Goal: Find specific page/section: Find specific page/section

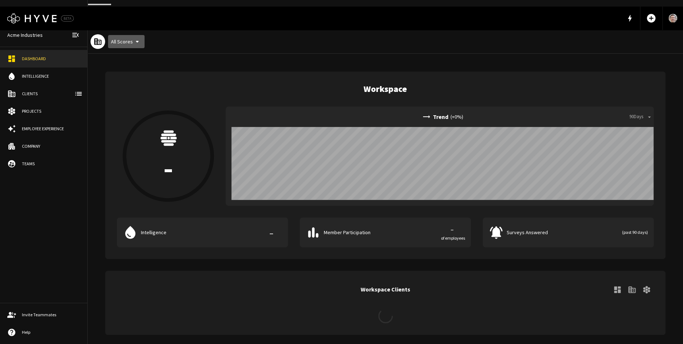
click at [128, 39] on button "All Scores" at bounding box center [126, 42] width 37 height 14
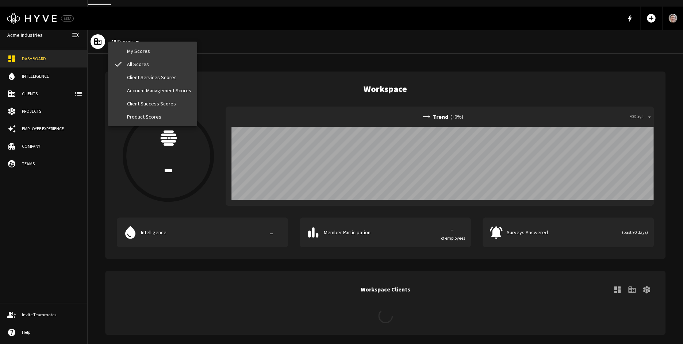
click at [177, 29] on div at bounding box center [341, 172] width 683 height 344
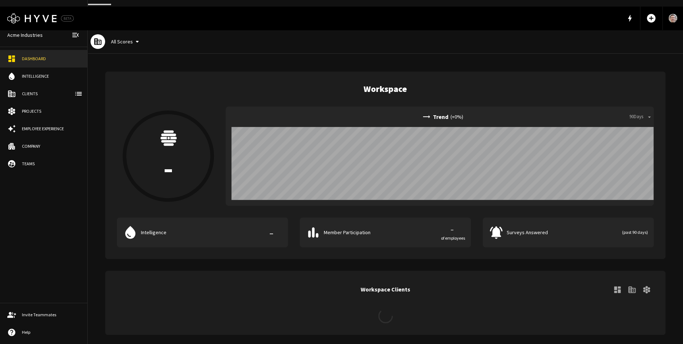
click at [124, 42] on div "All Scores" at bounding box center [118, 41] width 60 height 23
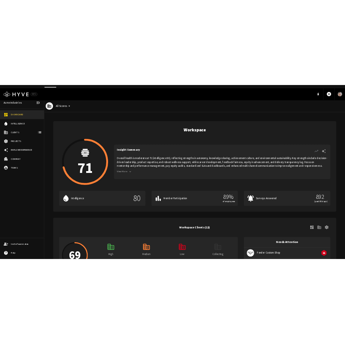
scroll to position [9, 0]
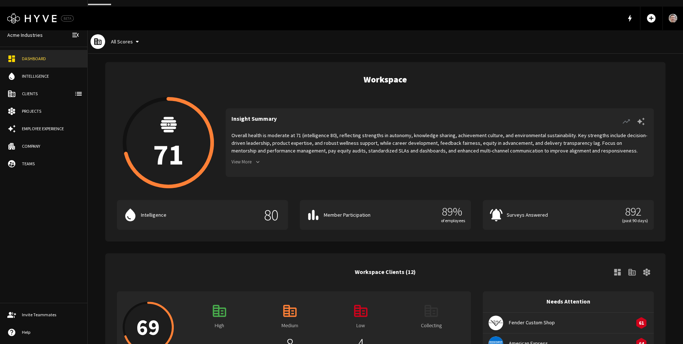
click at [638, 117] on icon "button" at bounding box center [641, 121] width 9 height 9
click at [654, 114] on div "Insight Summary Overall health is moderate at 71 (intelligence 80), reflecting …" at bounding box center [440, 142] width 428 height 69
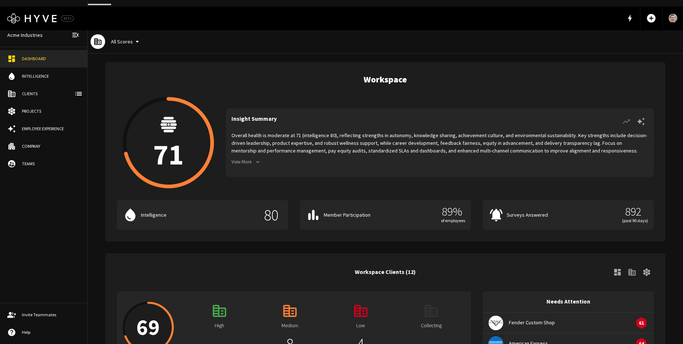
click at [645, 114] on button "button" at bounding box center [641, 121] width 15 height 15
click at [628, 119] on icon "button" at bounding box center [626, 121] width 7 height 4
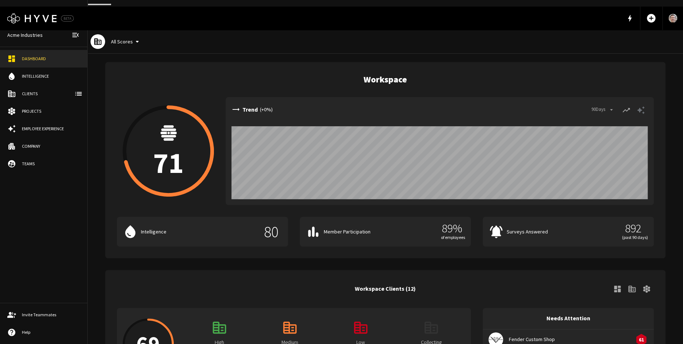
click at [642, 108] on button "button" at bounding box center [641, 110] width 15 height 15
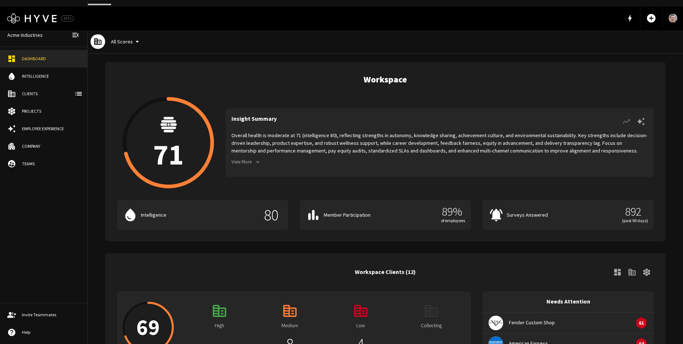
click at [627, 108] on div "Insight Summary Overall health is moderate at 71 (intelligence 80), reflecting …" at bounding box center [440, 142] width 428 height 69
click at [627, 114] on button "button" at bounding box center [626, 121] width 15 height 15
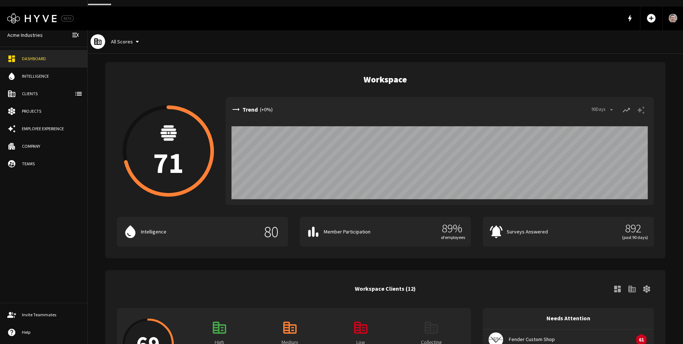
click at [644, 112] on div "trending_flat Trend ( + 0 %) 90 Days arrow_drop_down" at bounding box center [440, 151] width 428 height 108
click at [128, 39] on button "All Scores" at bounding box center [126, 42] width 37 height 14
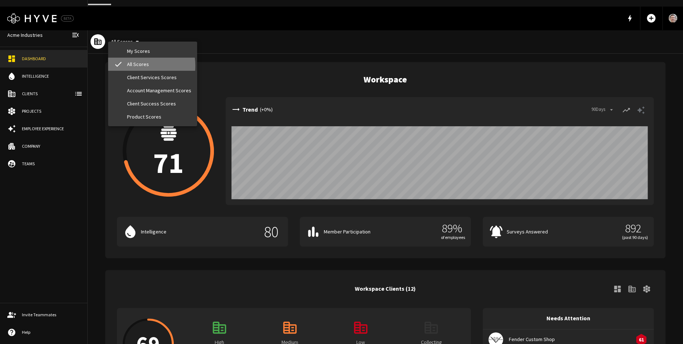
click at [137, 66] on li "check All Scores" at bounding box center [152, 64] width 89 height 13
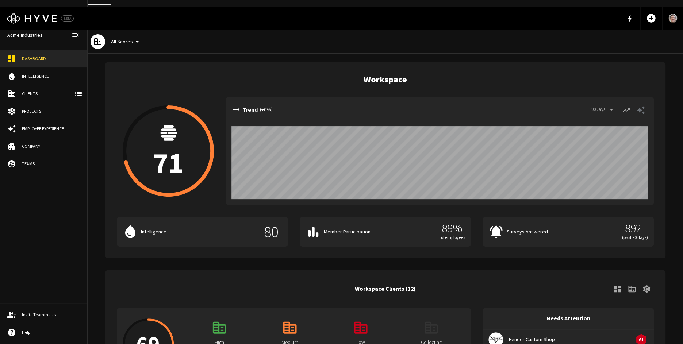
click at [130, 38] on button "All Scores" at bounding box center [126, 42] width 37 height 14
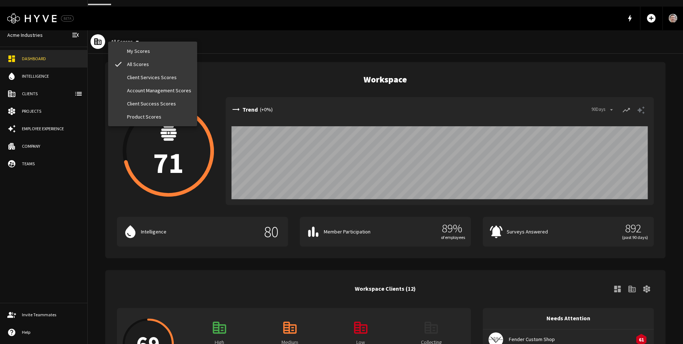
click at [219, 33] on div at bounding box center [341, 172] width 683 height 344
